Goal: Task Accomplishment & Management: Use online tool/utility

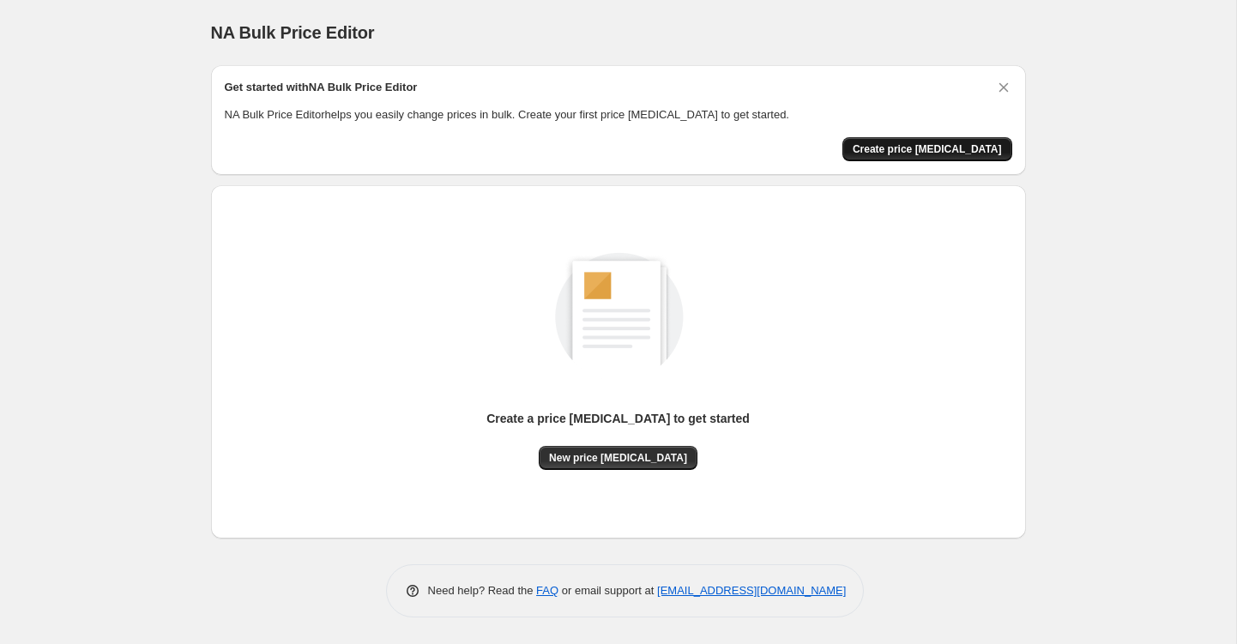
click at [896, 148] on span "Create price [MEDICAL_DATA]" at bounding box center [927, 149] width 149 height 14
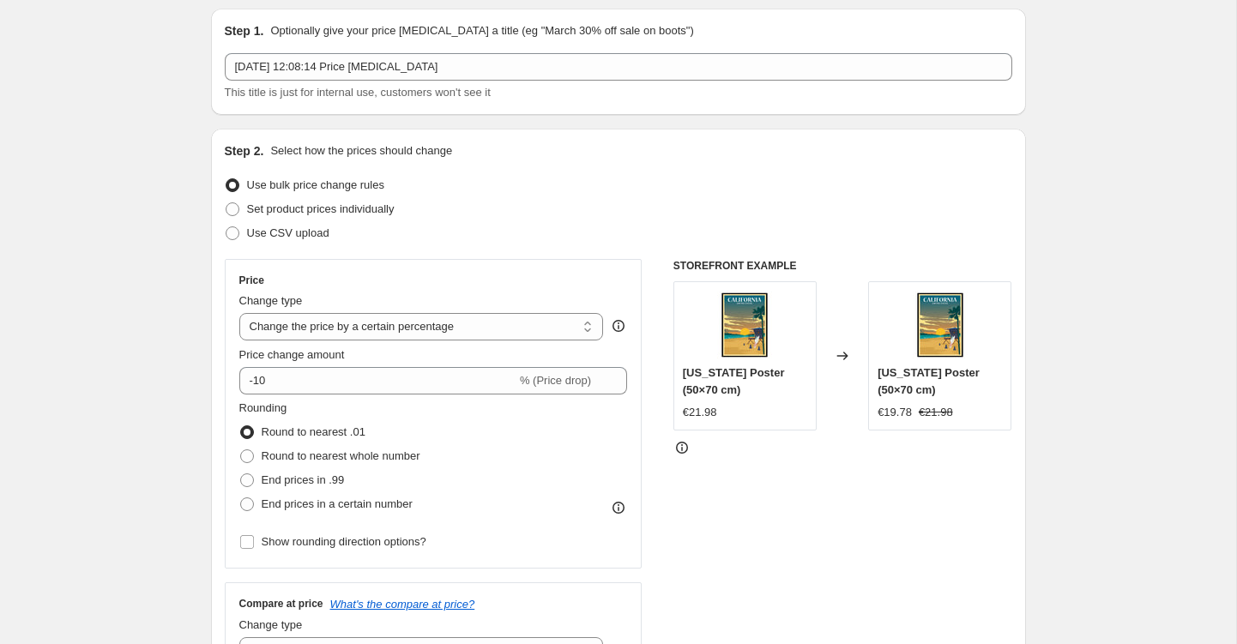
scroll to position [60, 0]
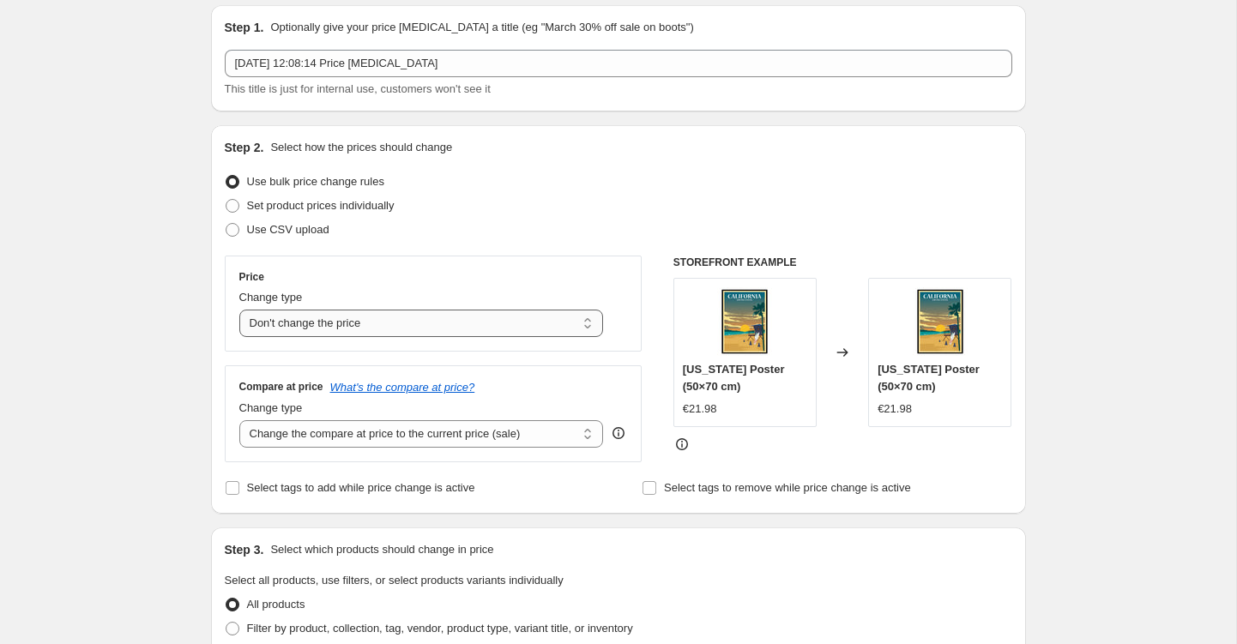
select select "margin"
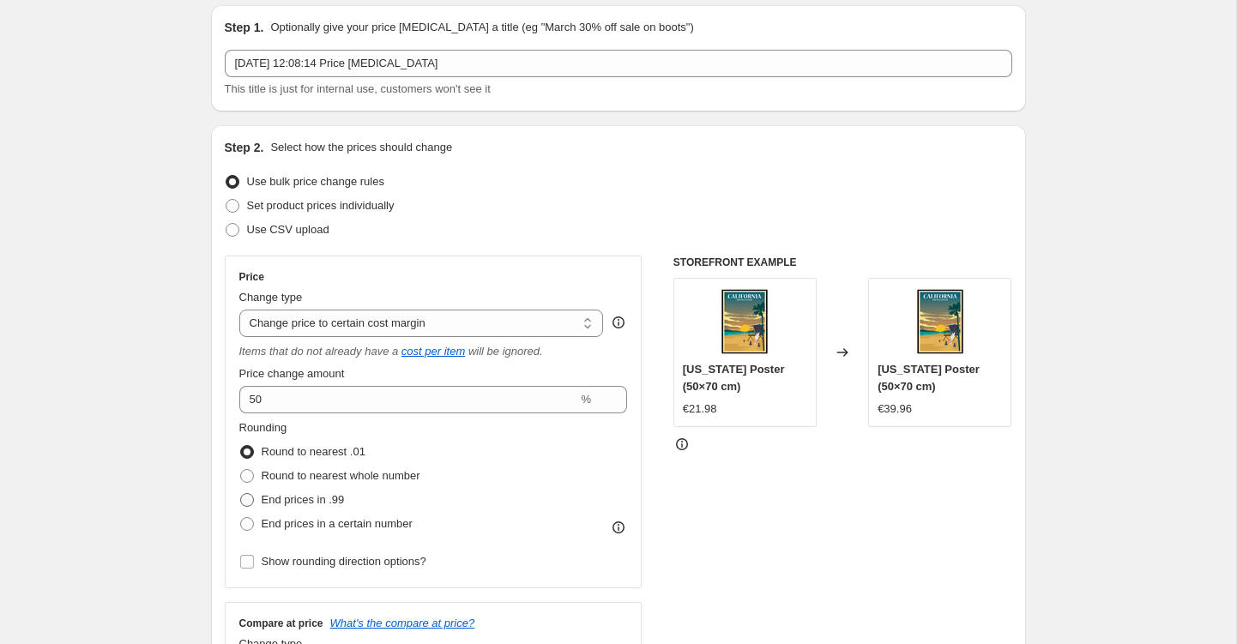
click at [253, 495] on span at bounding box center [247, 500] width 14 height 14
click at [241, 494] on input "End prices in .99" at bounding box center [240, 493] width 1 height 1
radio input "true"
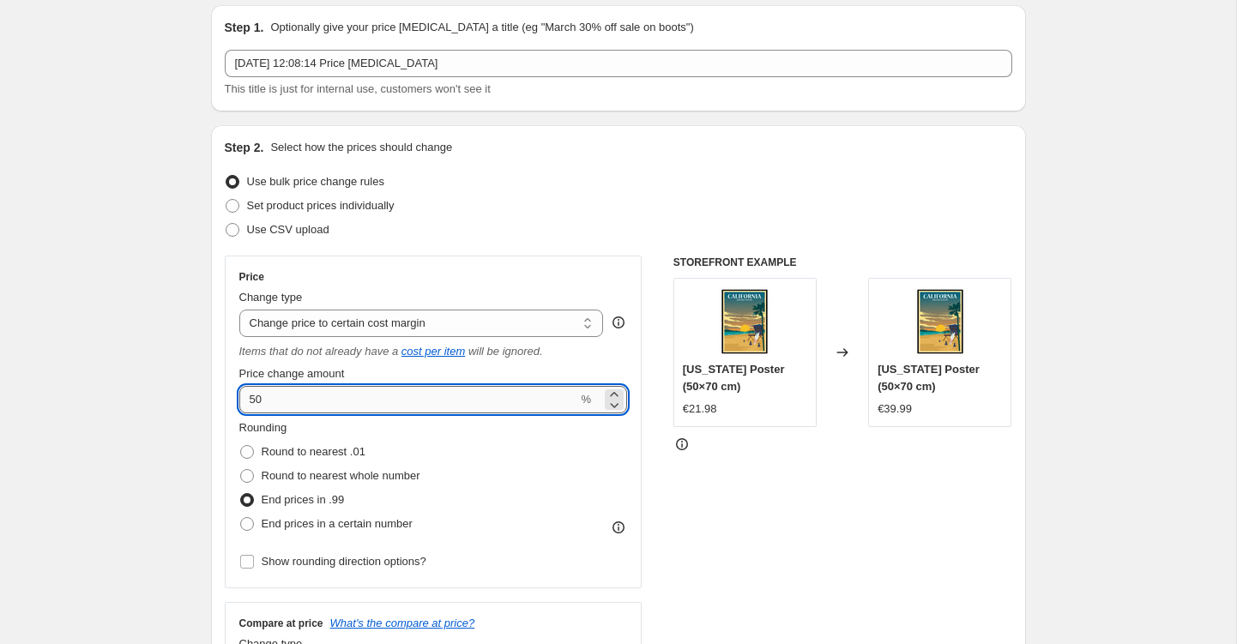
click at [306, 399] on input "50" at bounding box center [408, 399] width 339 height 27
type input "20"
click at [287, 433] on legend "Rounding" at bounding box center [263, 429] width 48 height 21
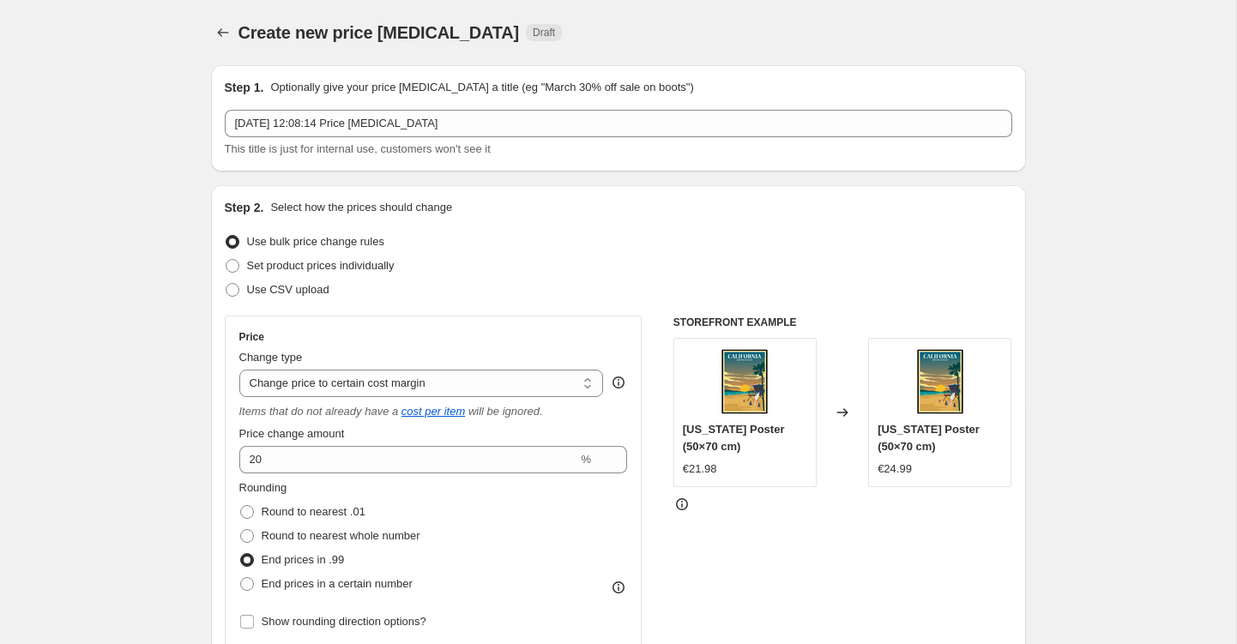
scroll to position [0, 0]
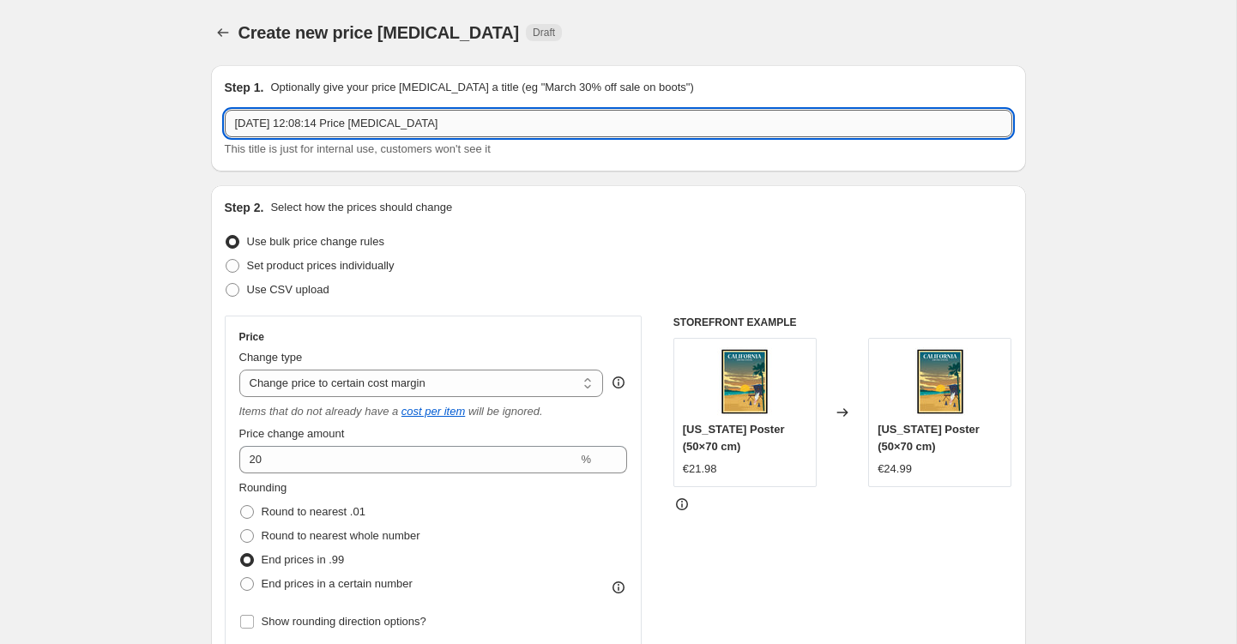
click at [347, 124] on input "[DATE] 12:08:14 Price [MEDICAL_DATA]" at bounding box center [618, 123] width 787 height 27
type input ".99"
click at [517, 303] on div "Step 2. Select how the prices should change Use bulk price change rules Set pro…" at bounding box center [618, 497] width 787 height 597
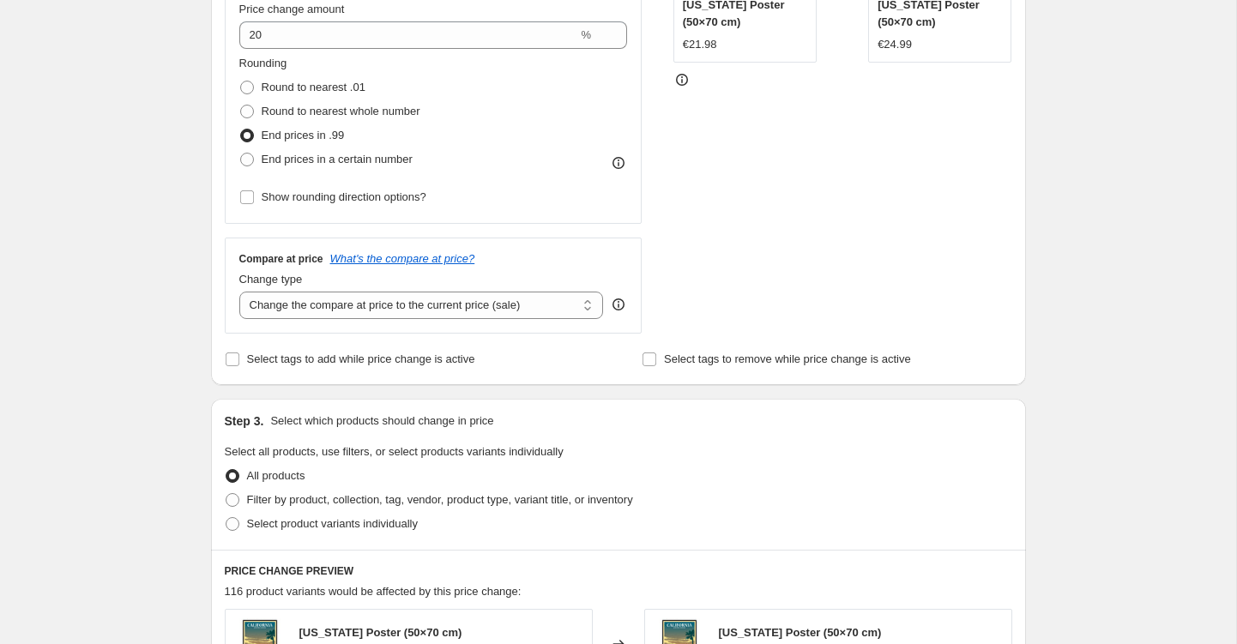
scroll to position [428, 0]
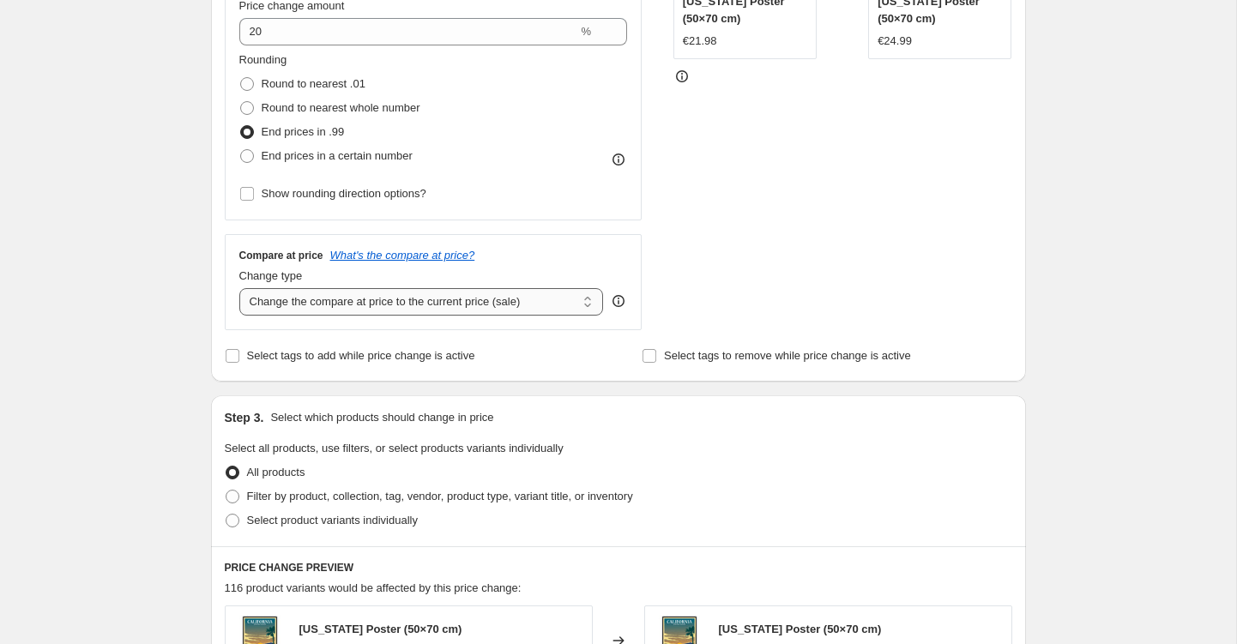
select select "no_change"
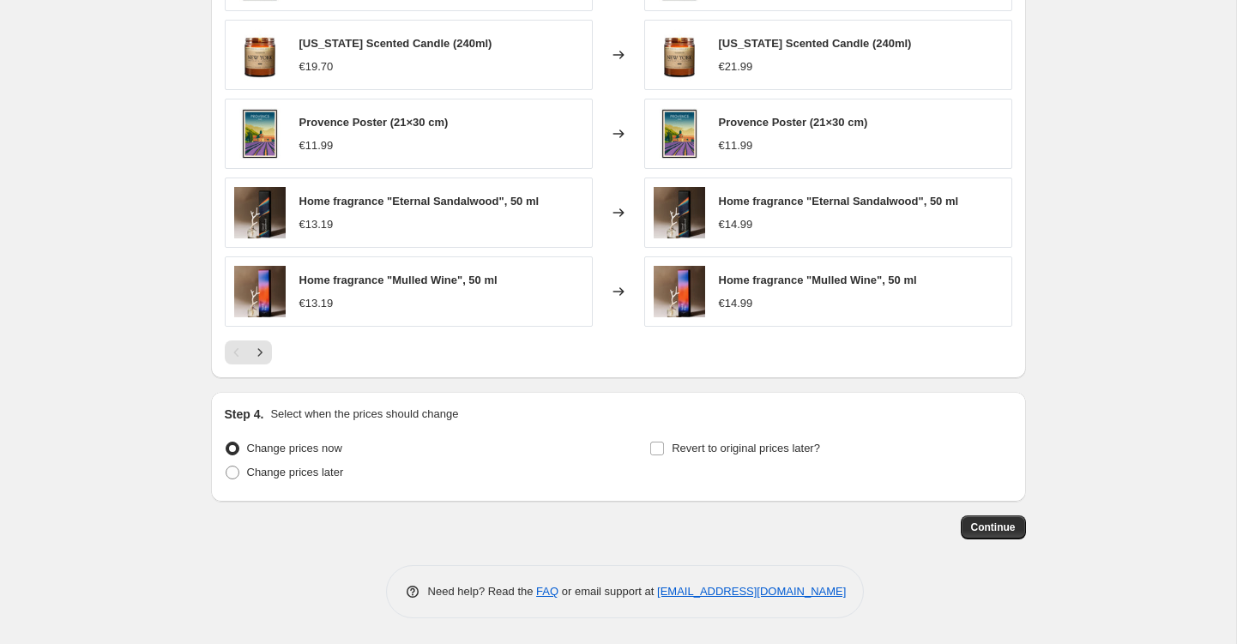
scroll to position [1093, 0]
click at [974, 521] on span "Continue" at bounding box center [993, 528] width 45 height 14
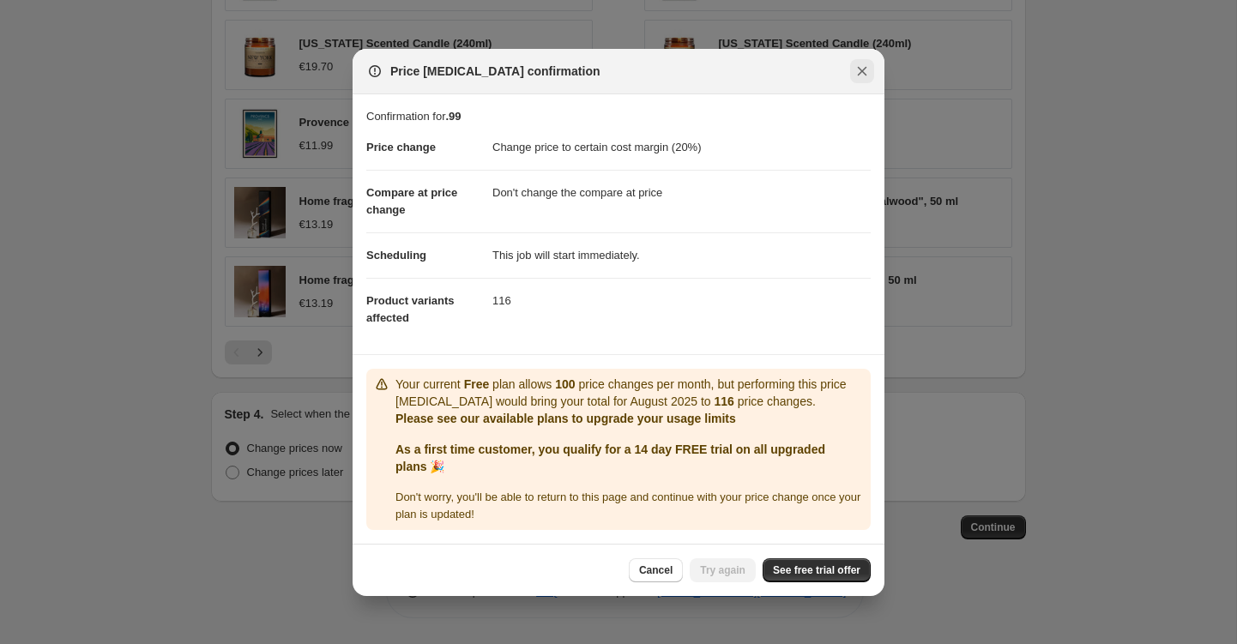
click at [868, 64] on icon "Close" at bounding box center [861, 71] width 17 height 17
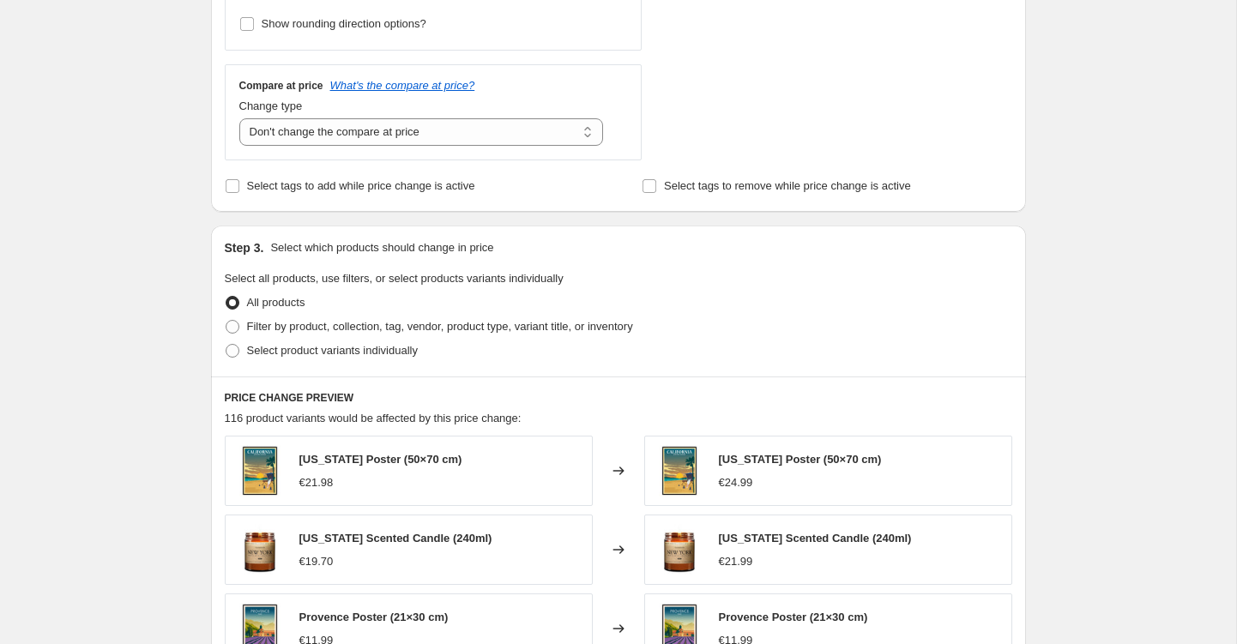
scroll to position [545, 0]
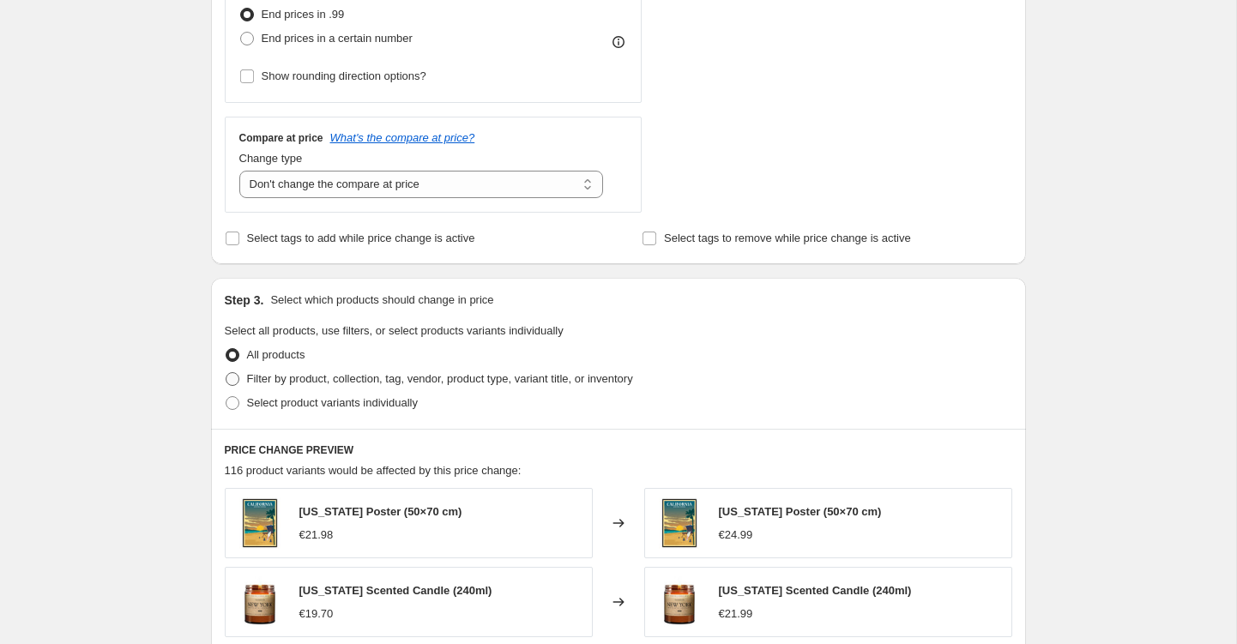
click at [235, 376] on span at bounding box center [233, 379] width 14 height 14
click at [226, 373] on input "Filter by product, collection, tag, vendor, product type, variant title, or inv…" at bounding box center [226, 372] width 1 height 1
radio input "true"
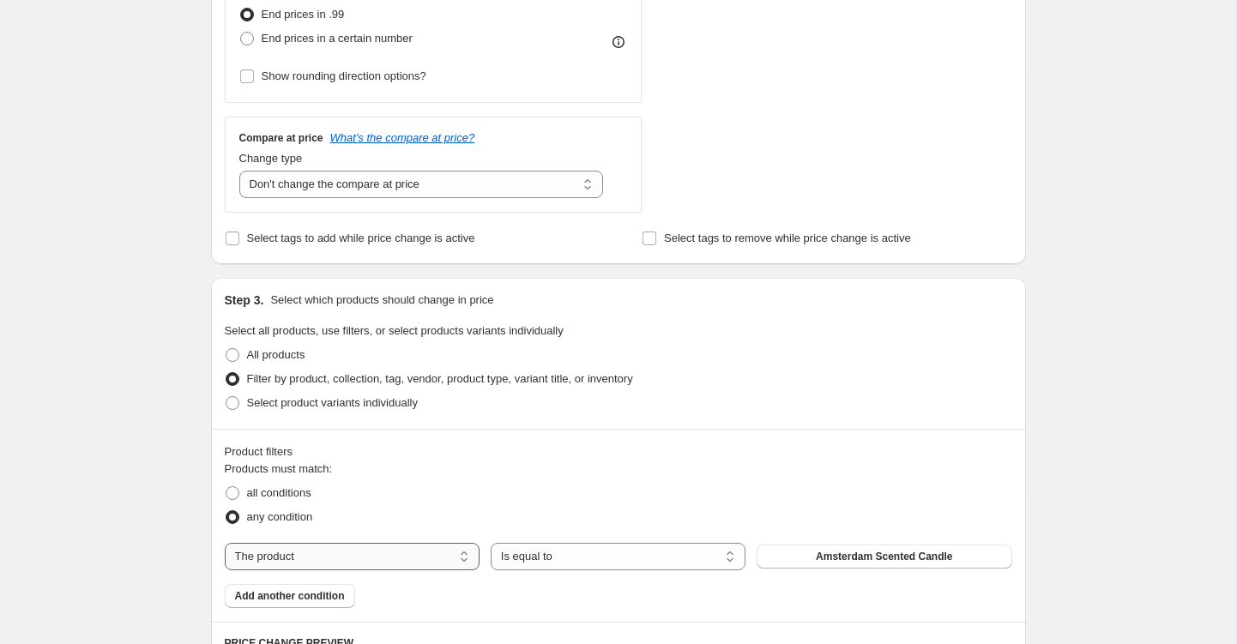
select select "product_status"
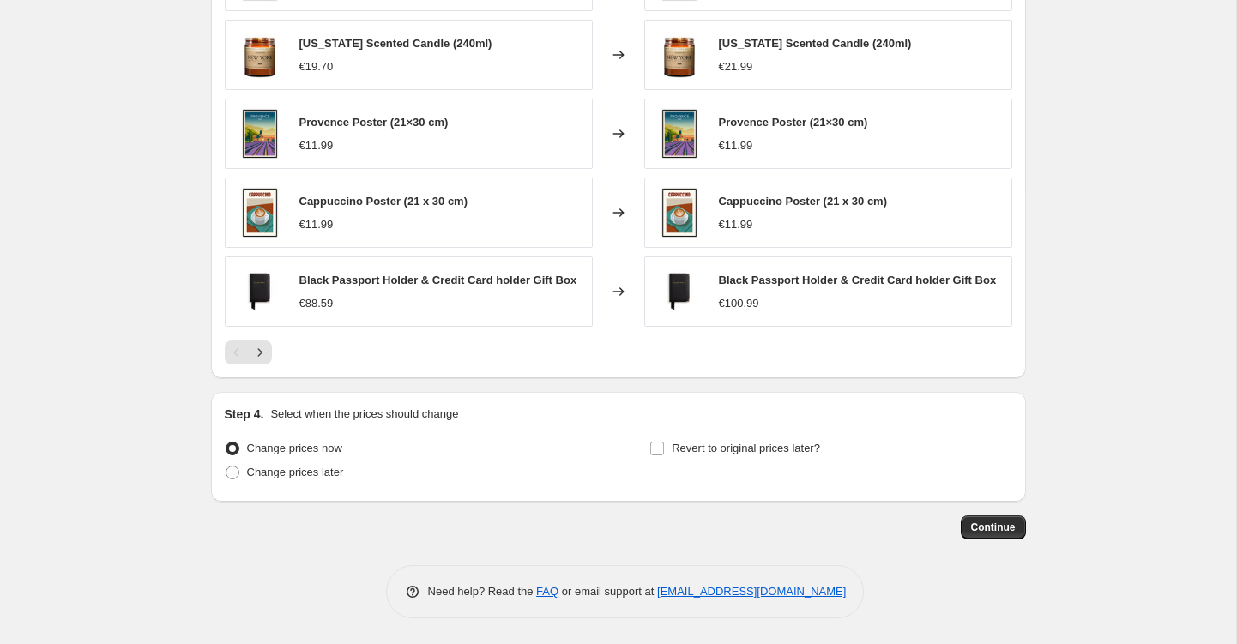
scroll to position [1286, 0]
click at [985, 526] on span "Continue" at bounding box center [993, 528] width 45 height 14
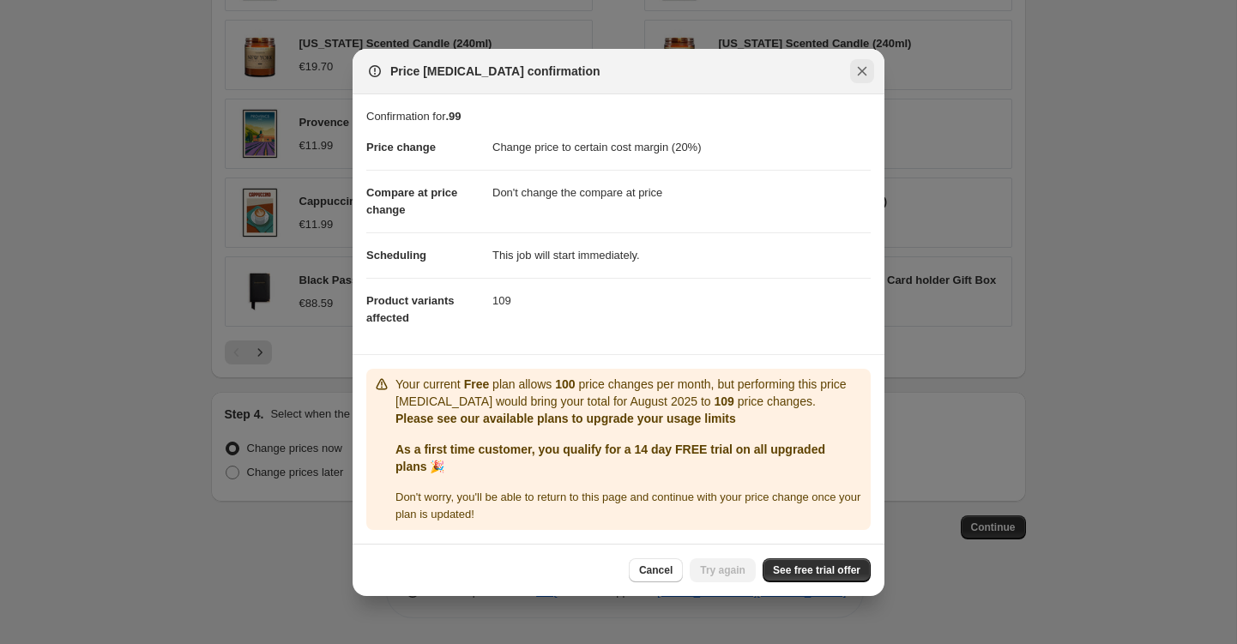
click at [861, 63] on icon "Close" at bounding box center [861, 71] width 17 height 17
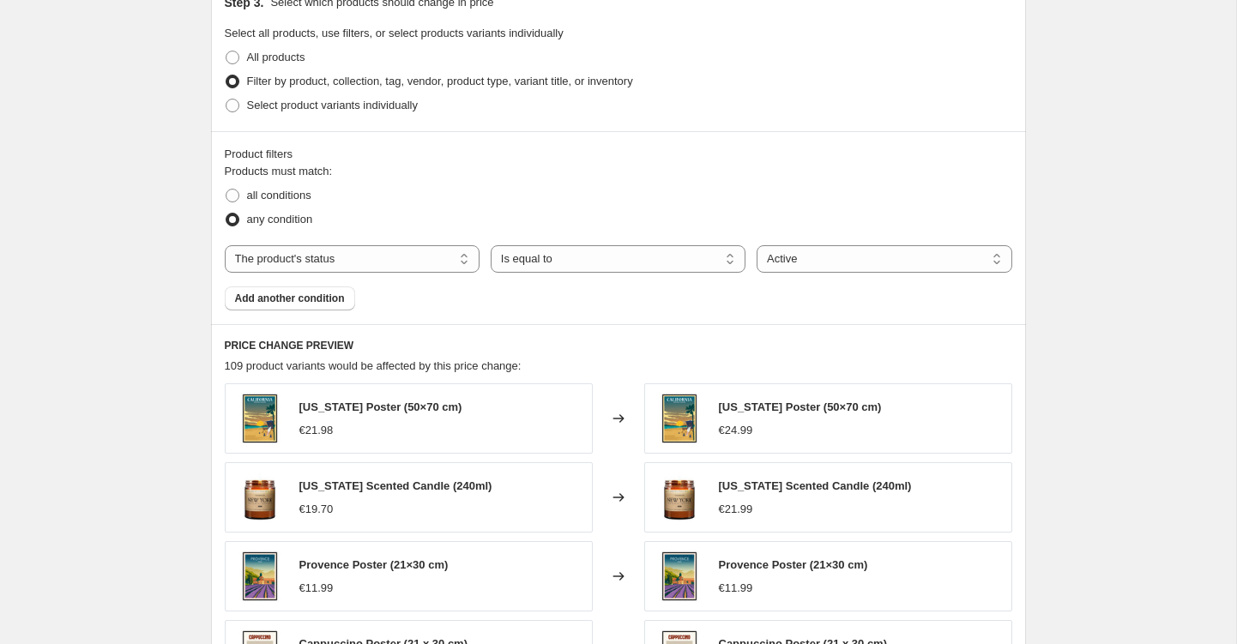
scroll to position [842, 0]
click at [345, 295] on span "Add another condition" at bounding box center [290, 299] width 110 height 14
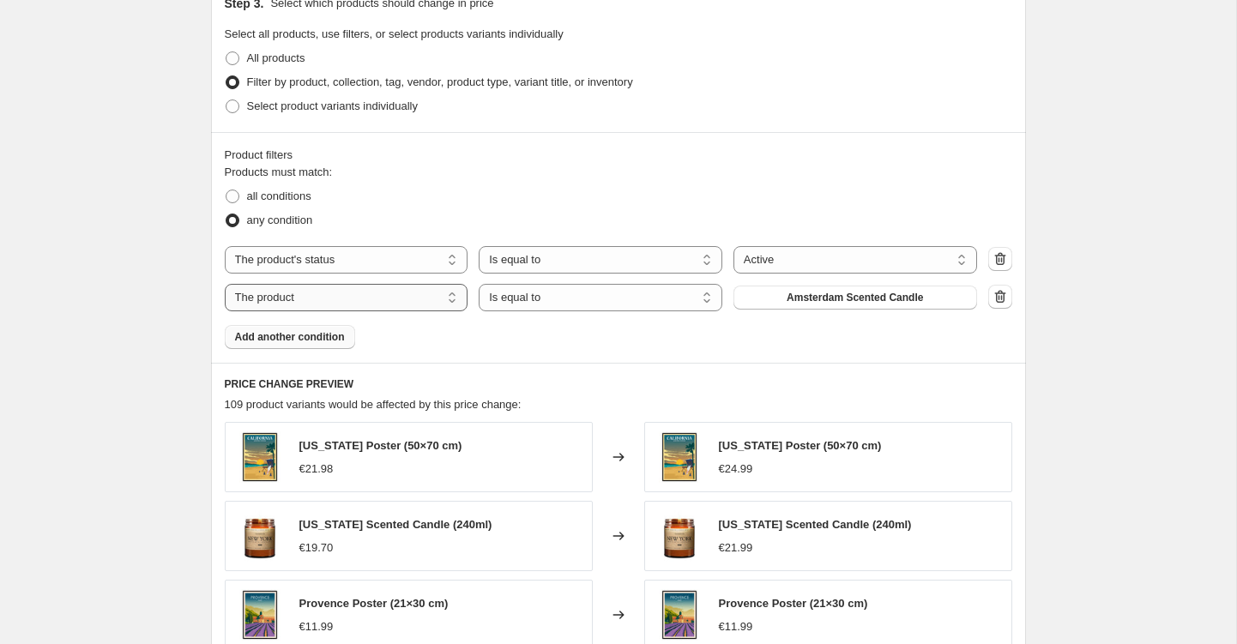
select select "collection"
select select "not_equal"
click at [826, 295] on span "Accessories" at bounding box center [854, 298] width 61 height 14
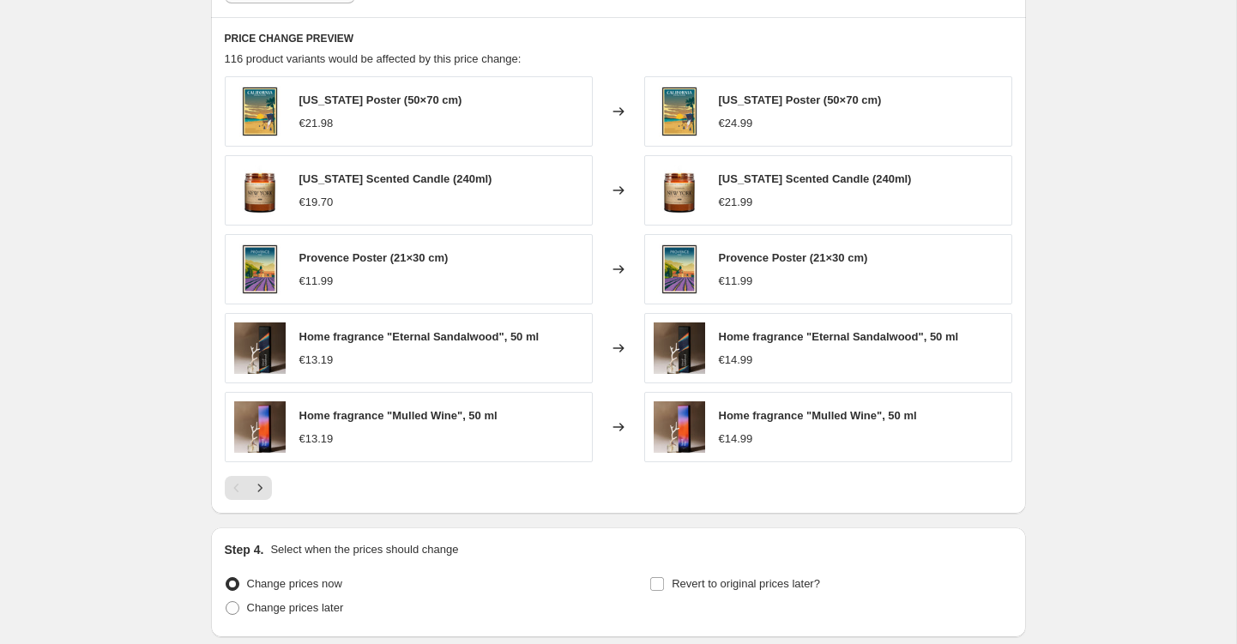
scroll to position [1284, 0]
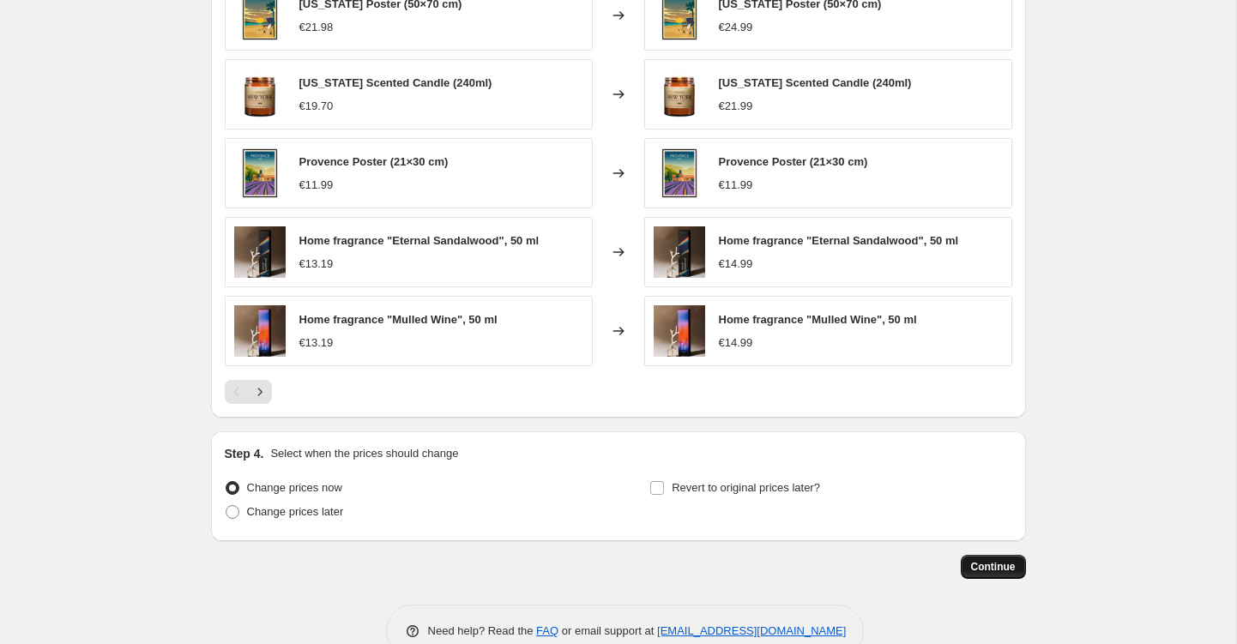
click at [989, 559] on button "Continue" at bounding box center [993, 567] width 65 height 24
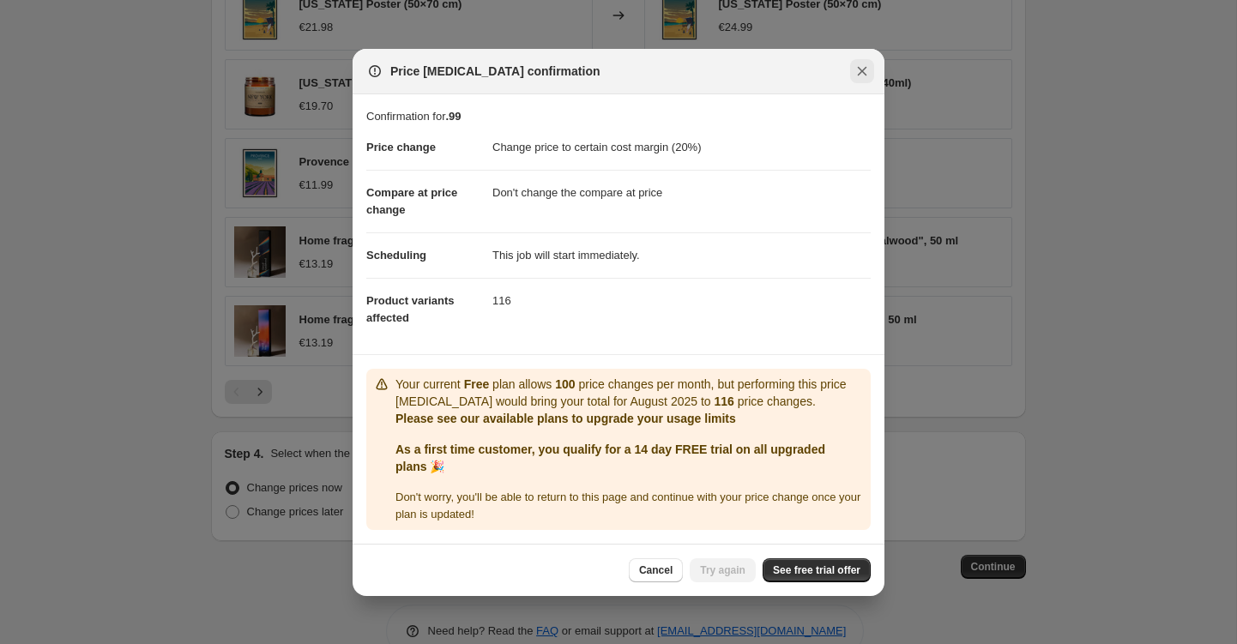
click at [864, 70] on icon "Close" at bounding box center [861, 71] width 17 height 17
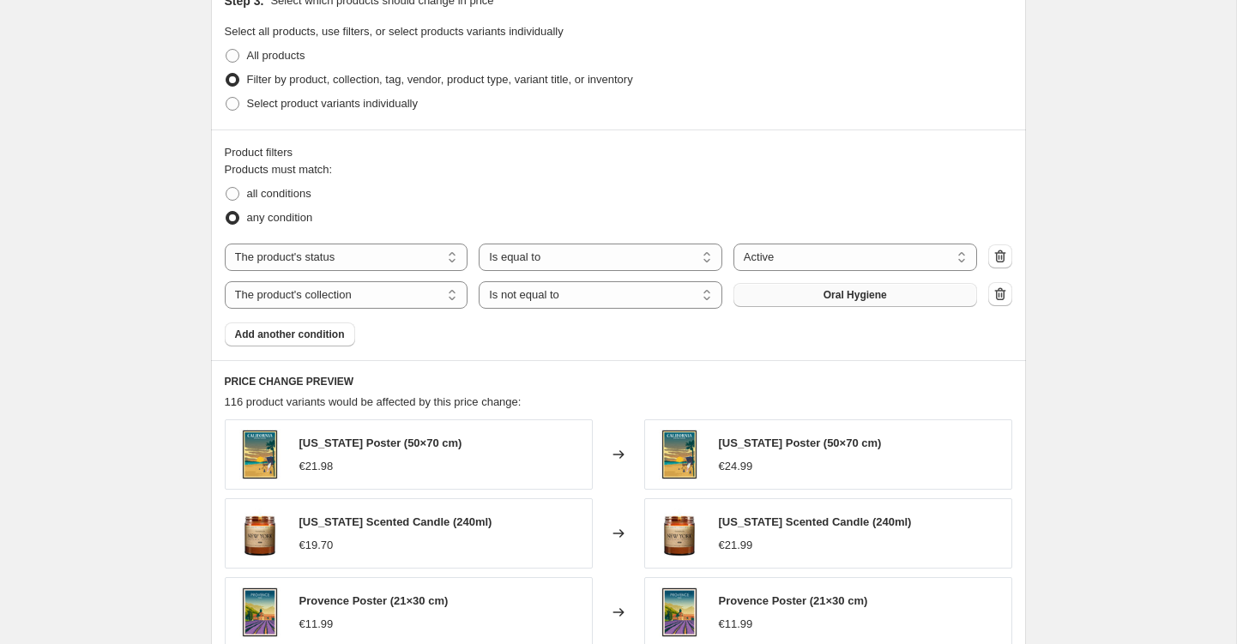
scroll to position [840, 0]
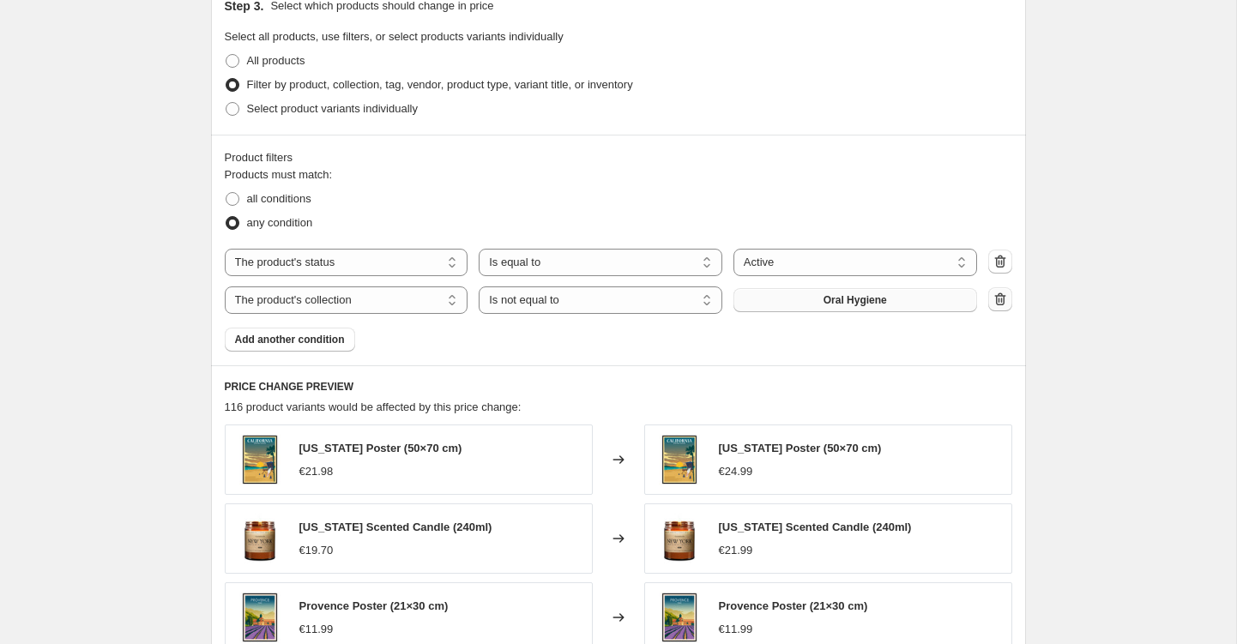
click at [998, 295] on icon "button" at bounding box center [999, 298] width 11 height 13
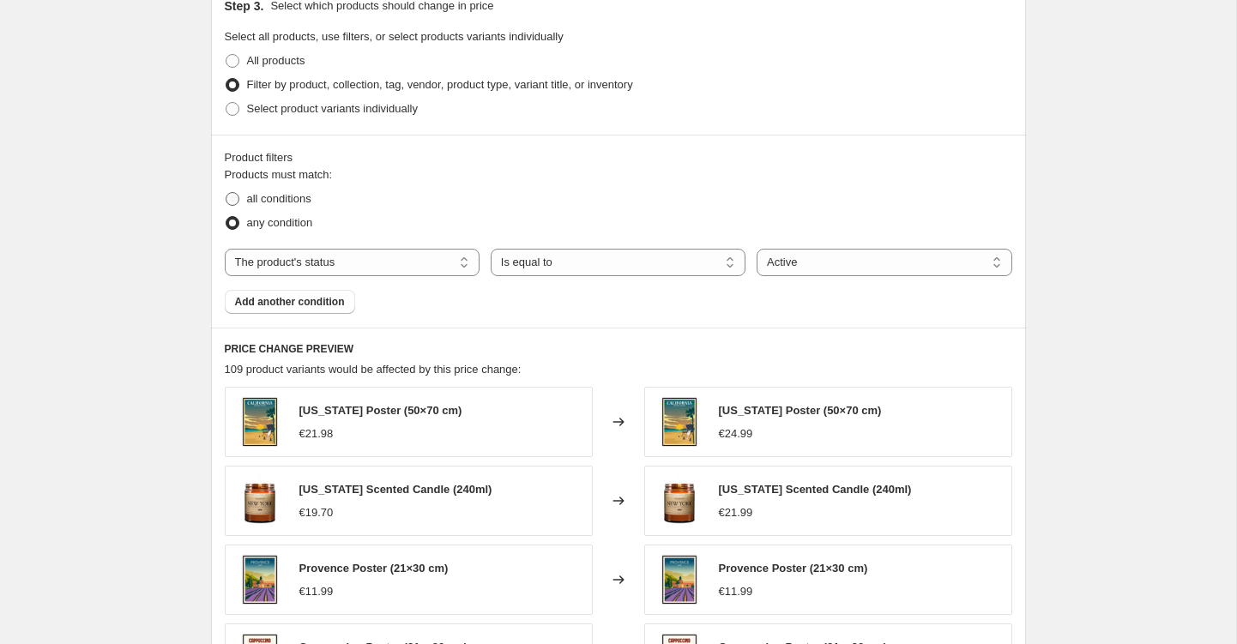
click at [235, 195] on span at bounding box center [233, 199] width 14 height 14
click at [226, 193] on input "all conditions" at bounding box center [226, 192] width 1 height 1
radio input "true"
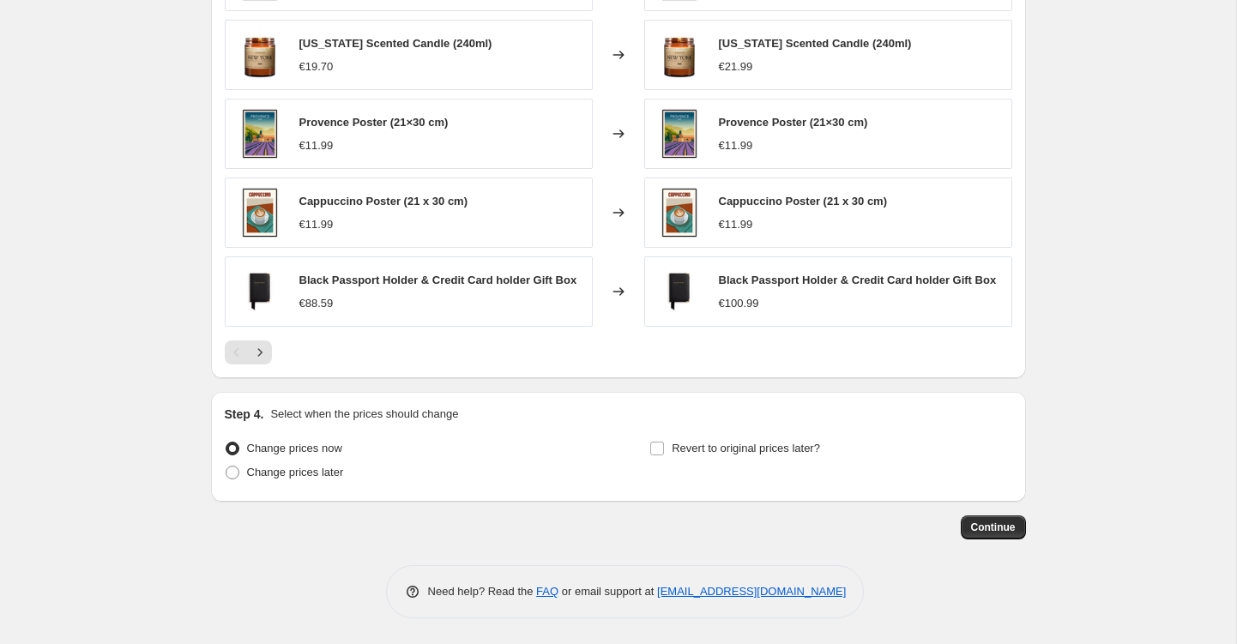
scroll to position [1286, 0]
click at [983, 521] on span "Continue" at bounding box center [993, 528] width 45 height 14
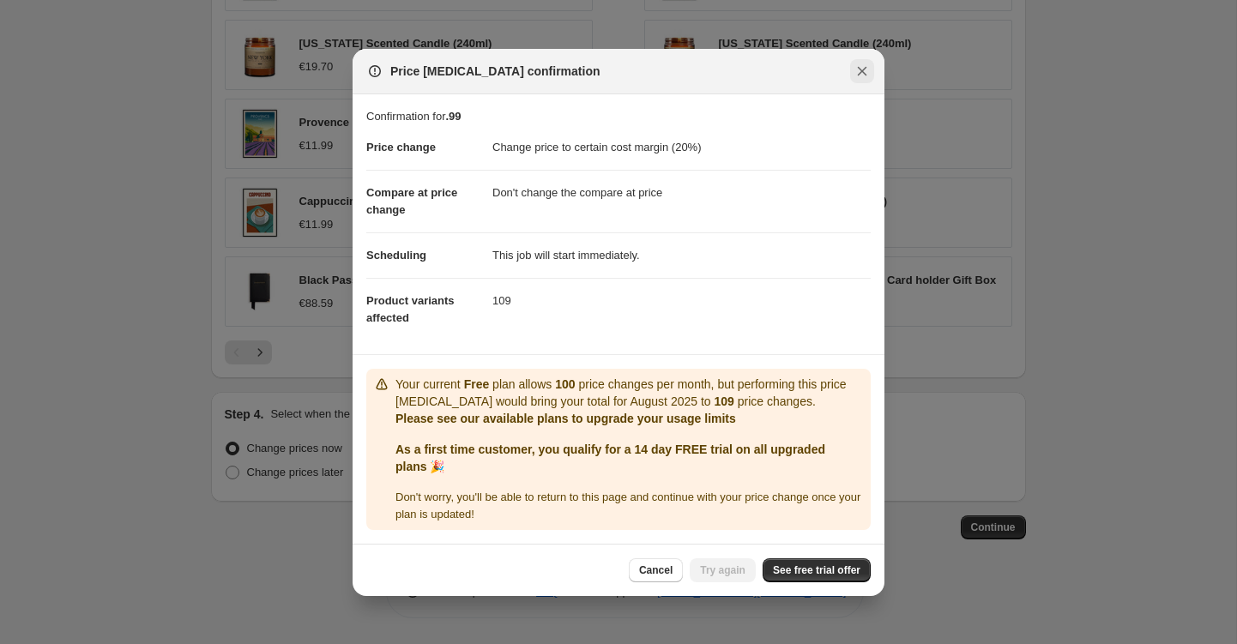
click at [864, 69] on icon "Close" at bounding box center [862, 70] width 9 height 9
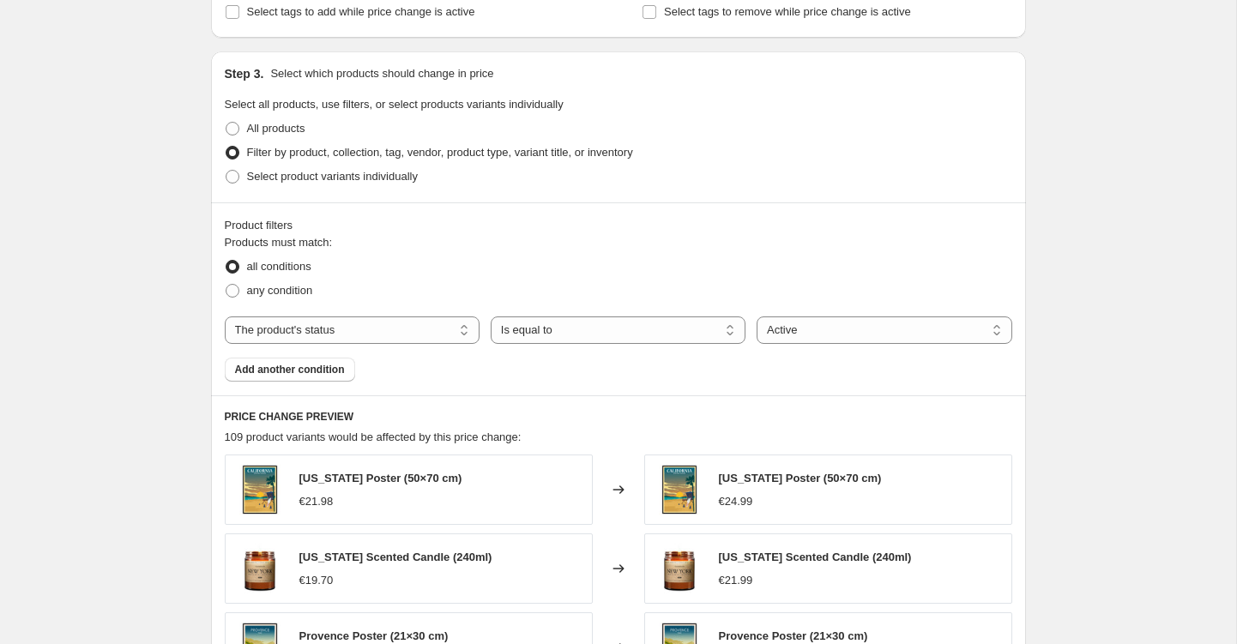
scroll to position [770, 0]
click at [327, 369] on span "Add another condition" at bounding box center [290, 372] width 110 height 14
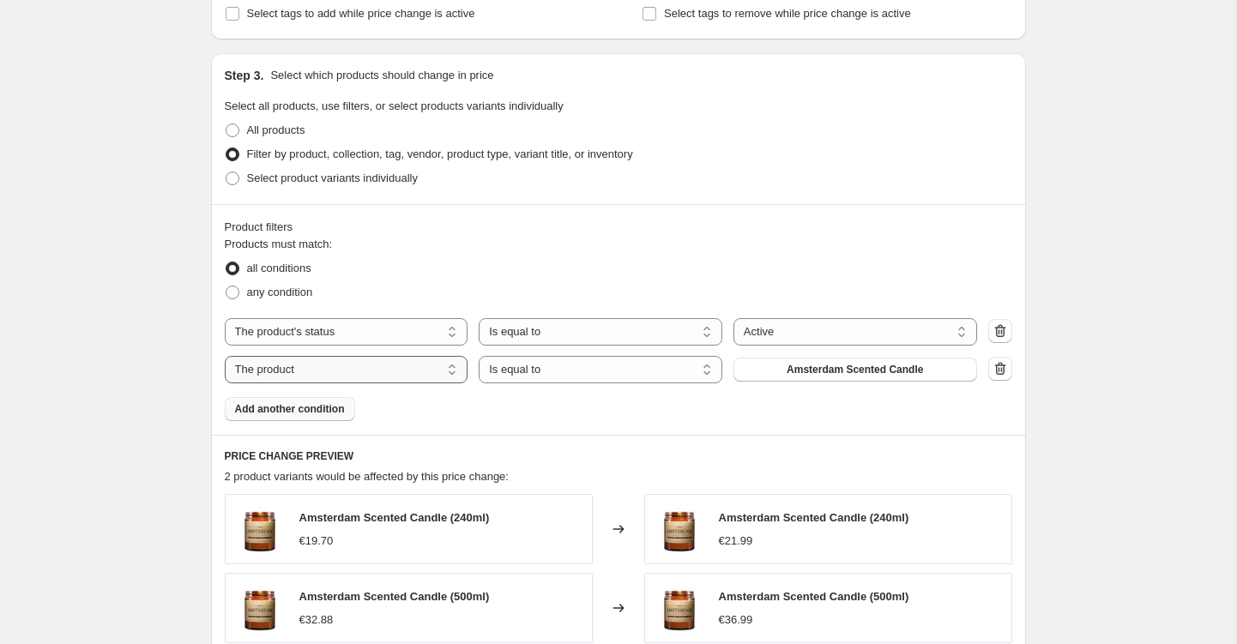
select select "collection"
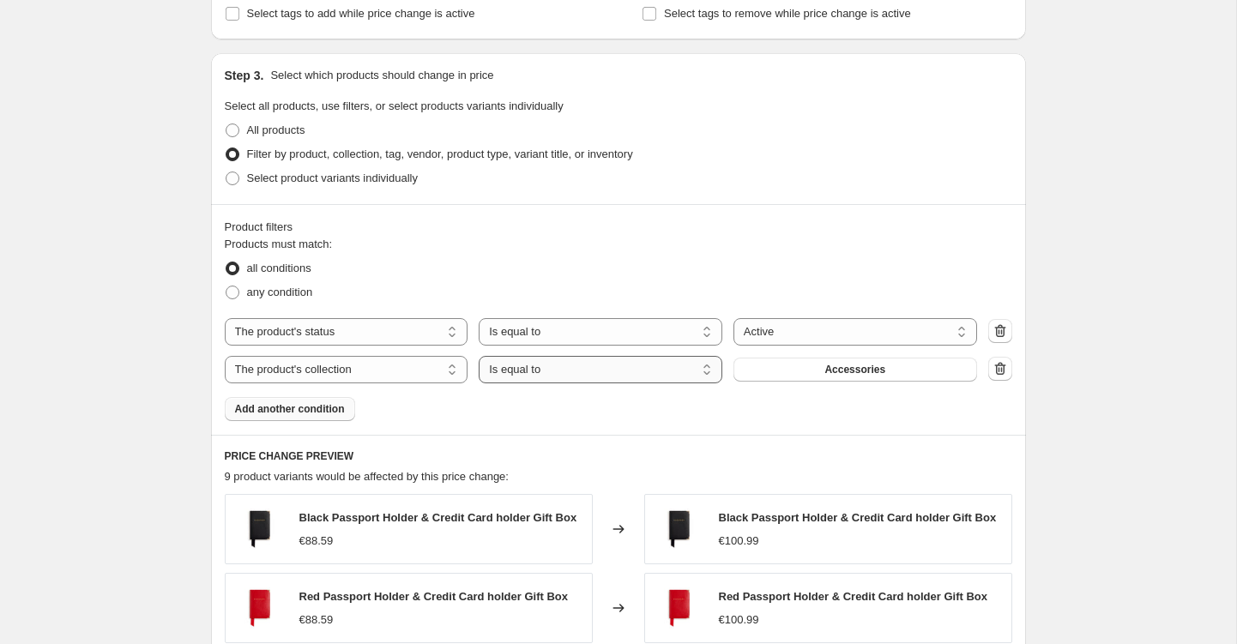
select select "not_equal"
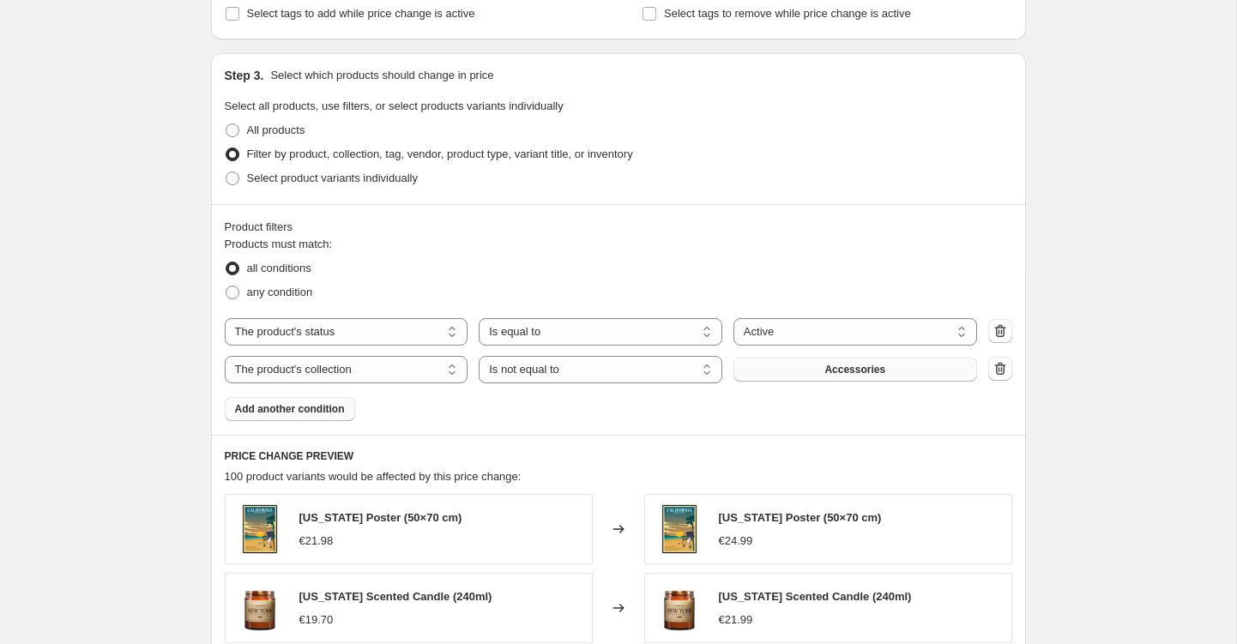
click at [778, 374] on button "Accessories" at bounding box center [855, 370] width 244 height 24
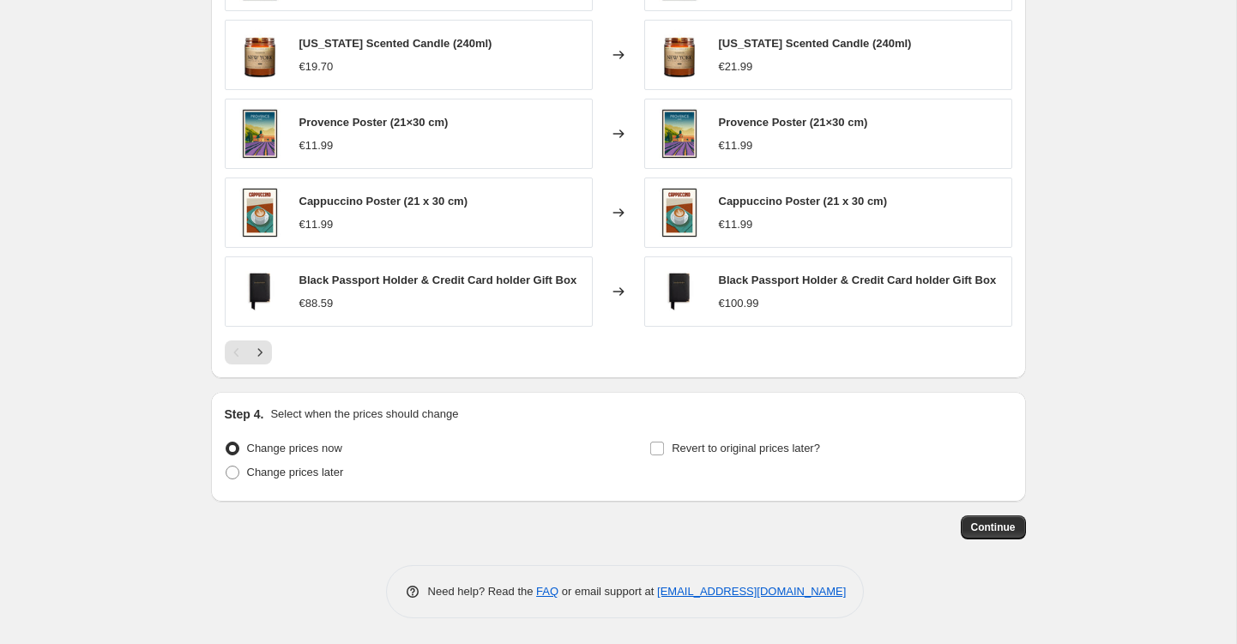
scroll to position [1323, 0]
click at [977, 527] on span "Continue" at bounding box center [993, 528] width 45 height 14
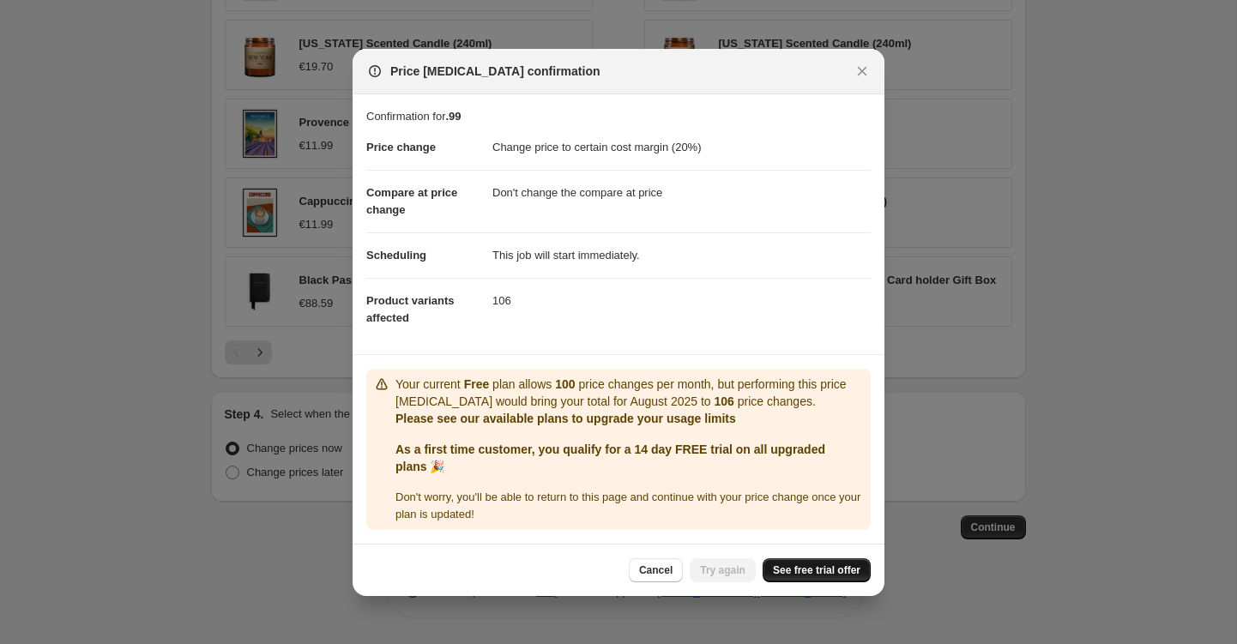
click at [783, 563] on link "See free trial offer" at bounding box center [816, 570] width 108 height 24
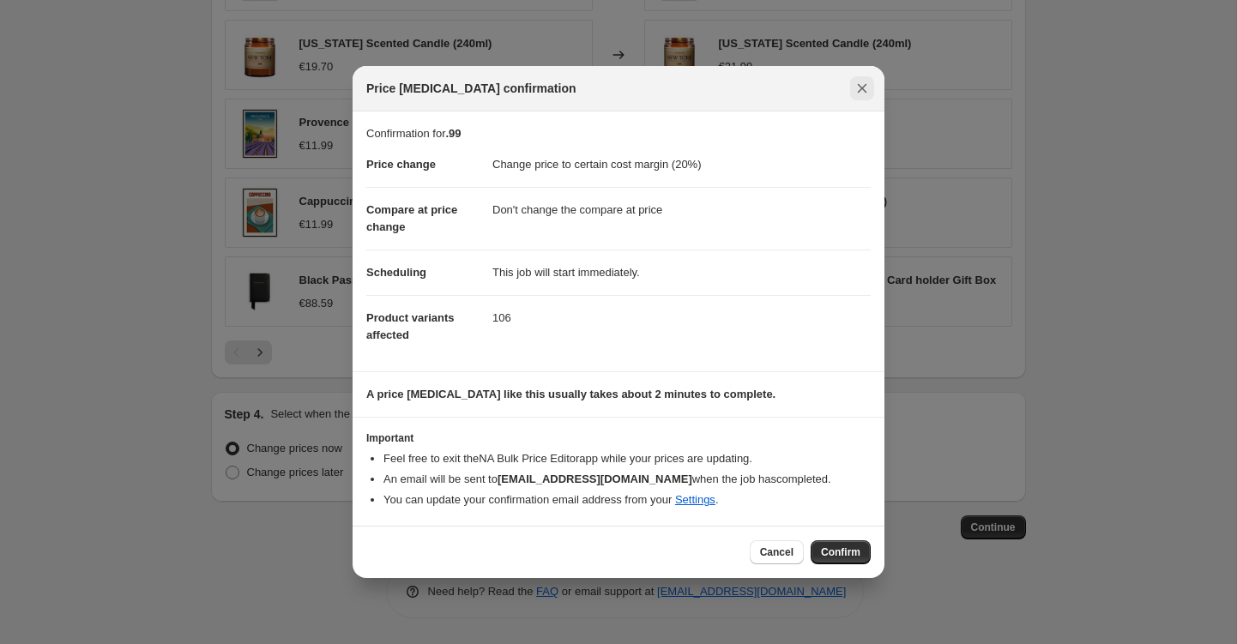
click at [862, 90] on icon "Close" at bounding box center [861, 88] width 17 height 17
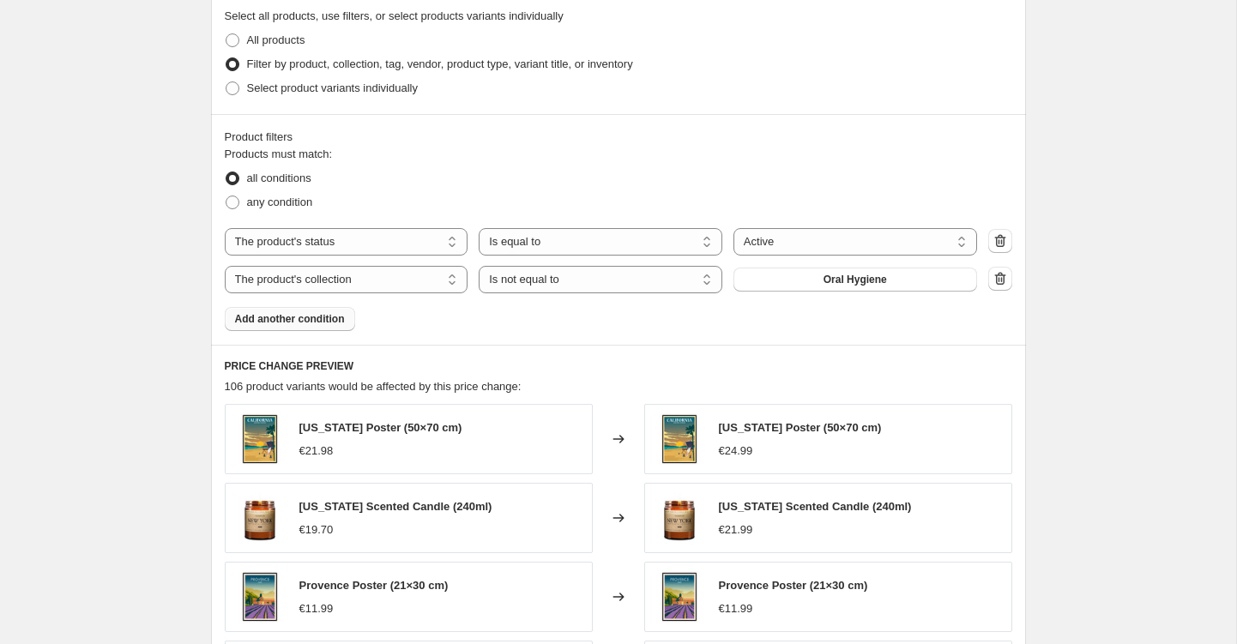
scroll to position [853, 0]
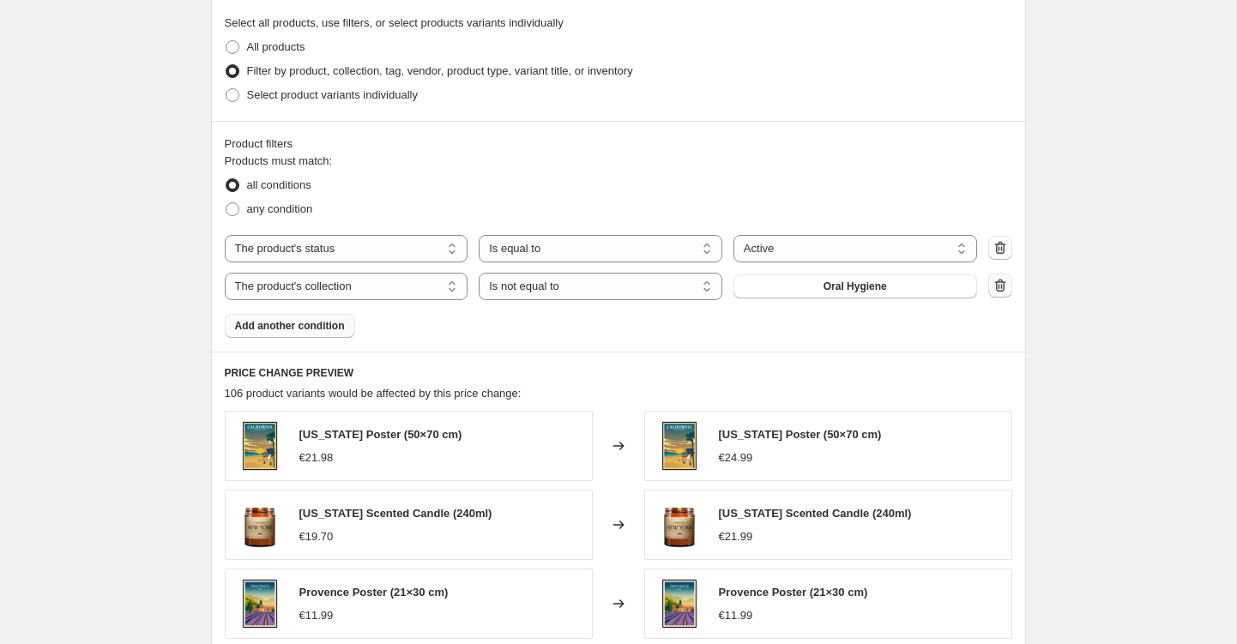
click at [1005, 291] on icon "button" at bounding box center [999, 285] width 17 height 17
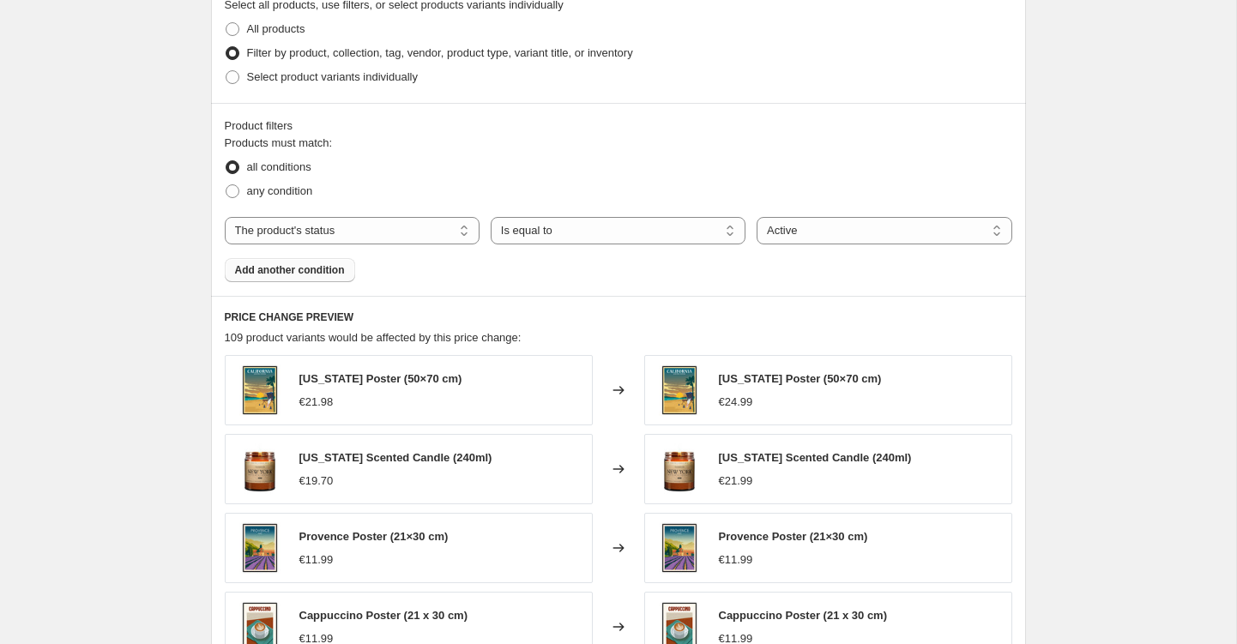
scroll to position [873, 0]
click at [238, 190] on span at bounding box center [233, 190] width 14 height 14
click at [226, 184] on input "any condition" at bounding box center [226, 183] width 1 height 1
radio input "true"
click at [235, 164] on span at bounding box center [233, 166] width 14 height 14
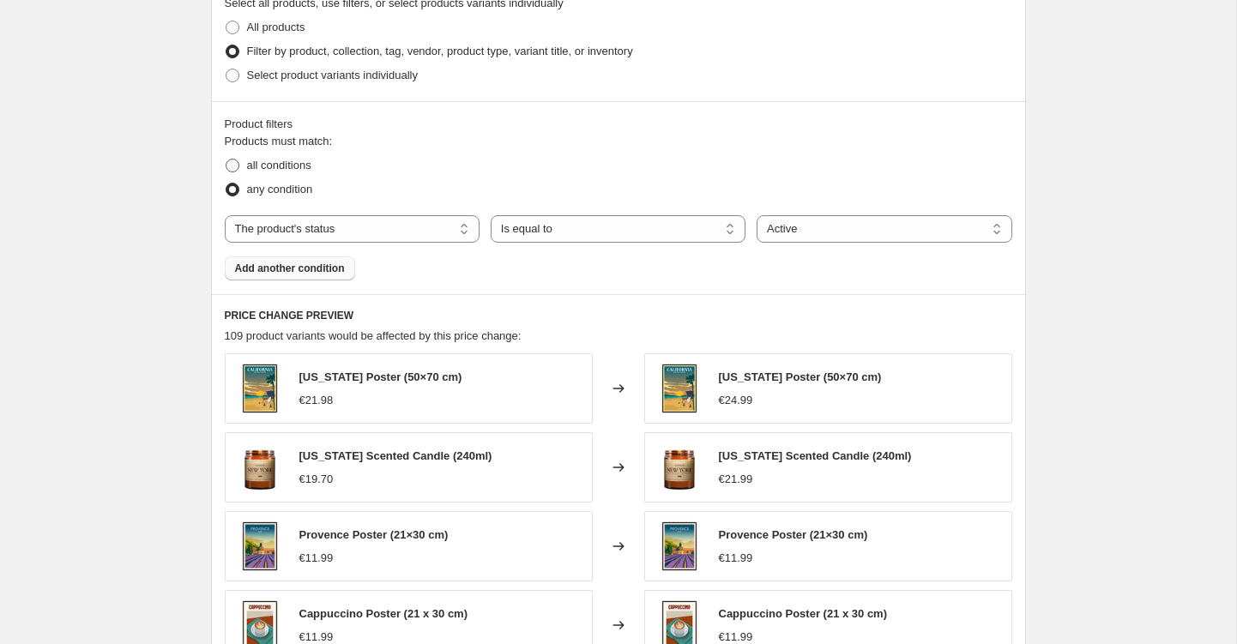
click at [226, 160] on input "all conditions" at bounding box center [226, 159] width 1 height 1
radio input "true"
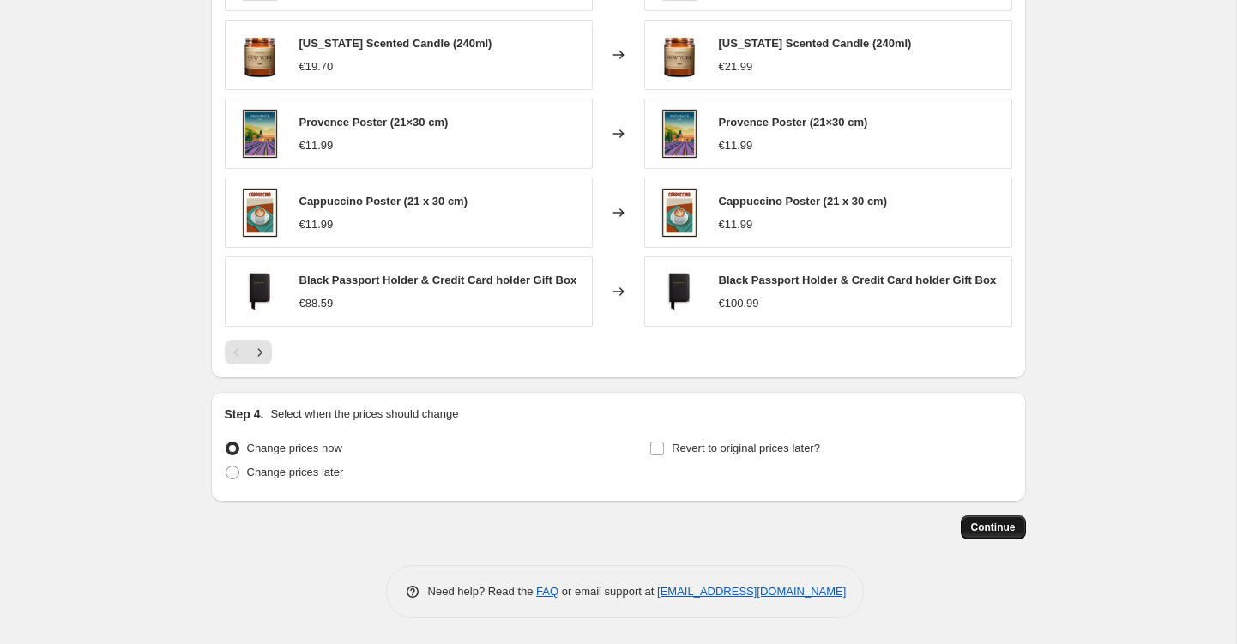
scroll to position [1286, 0]
click at [1001, 530] on span "Continue" at bounding box center [993, 528] width 45 height 14
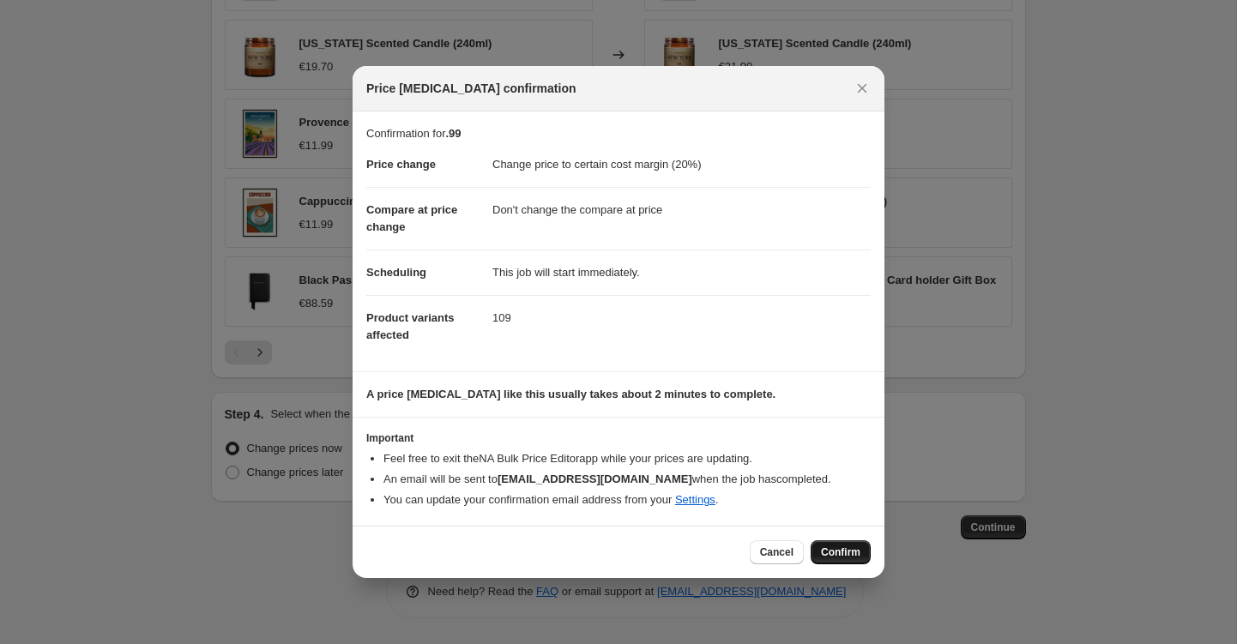
click at [829, 552] on span "Confirm" at bounding box center [840, 552] width 39 height 14
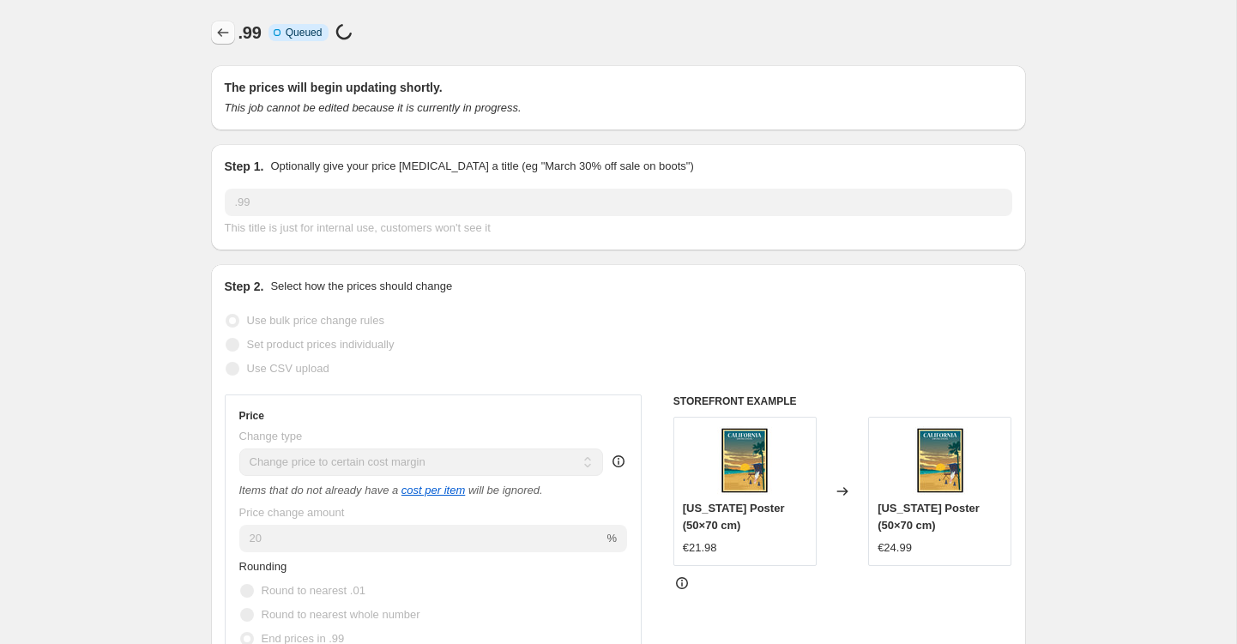
click at [220, 34] on icon "Price change jobs" at bounding box center [222, 32] width 17 height 17
